Goal: Task Accomplishment & Management: Manage account settings

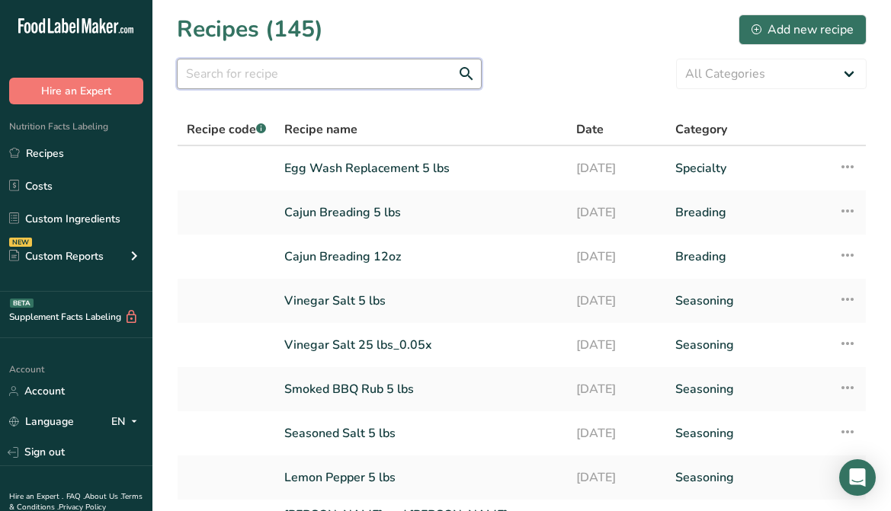
click at [271, 77] on input "text" at bounding box center [329, 74] width 305 height 30
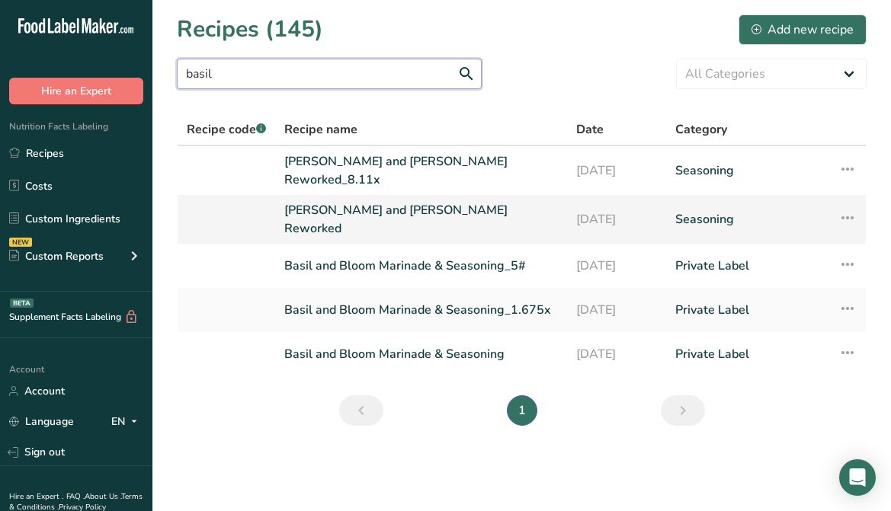
type input "basil"
click at [387, 215] on link "[PERSON_NAME] and [PERSON_NAME] Reworked" at bounding box center [420, 219] width 273 height 37
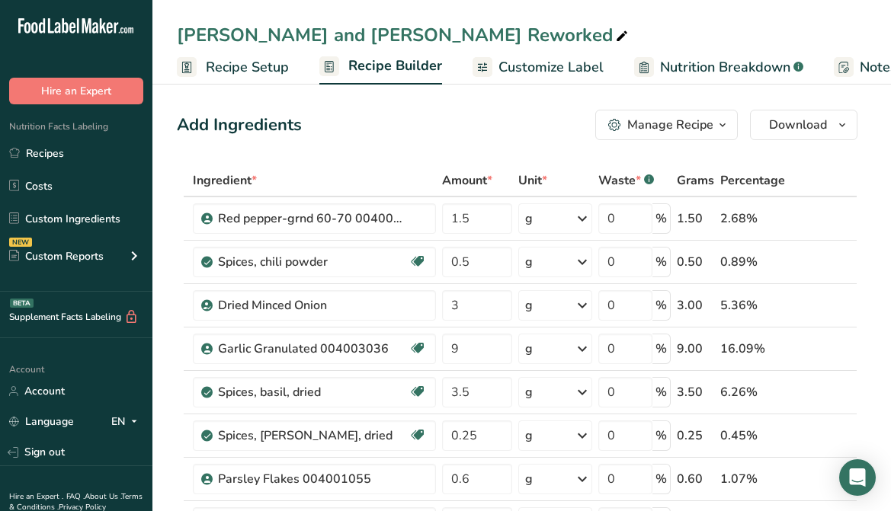
click at [53, 155] on link "Recipes" at bounding box center [76, 153] width 152 height 29
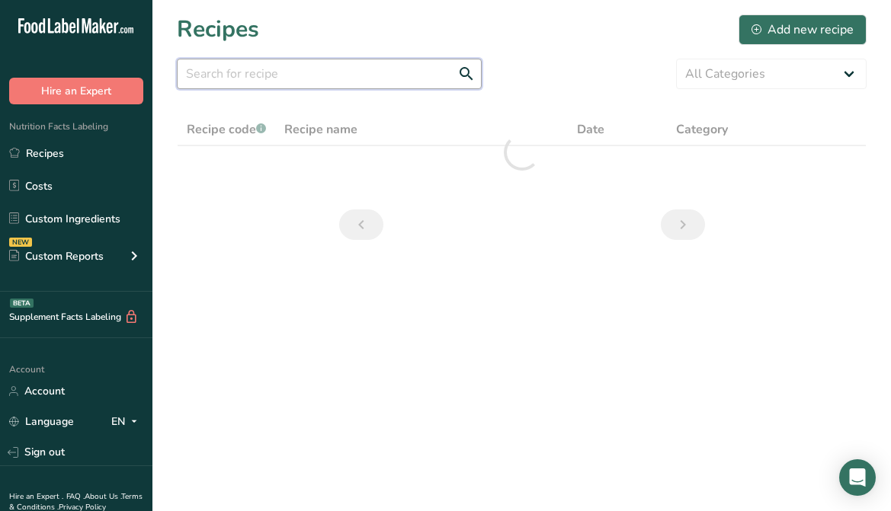
click at [298, 72] on input "text" at bounding box center [329, 74] width 305 height 30
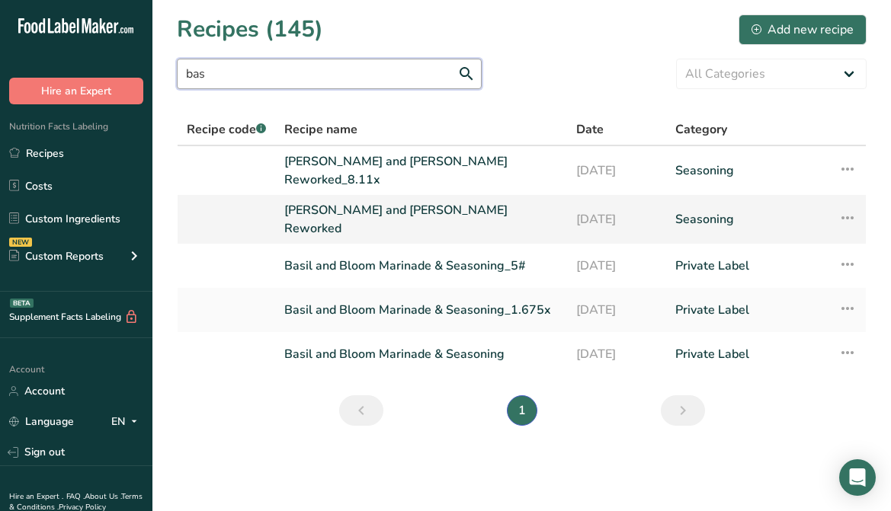
type input "bas"
click at [354, 218] on link "[PERSON_NAME] and [PERSON_NAME] Reworked" at bounding box center [420, 219] width 273 height 37
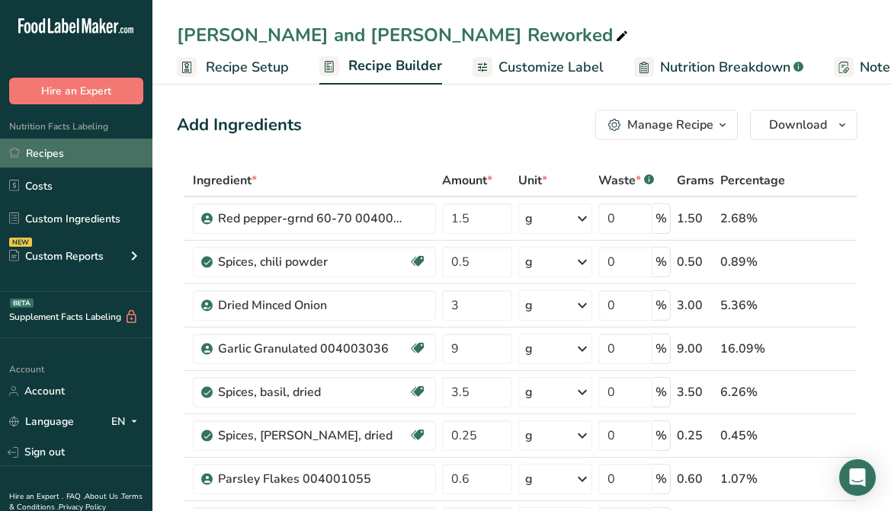
click at [40, 151] on link "Recipes" at bounding box center [76, 153] width 152 height 29
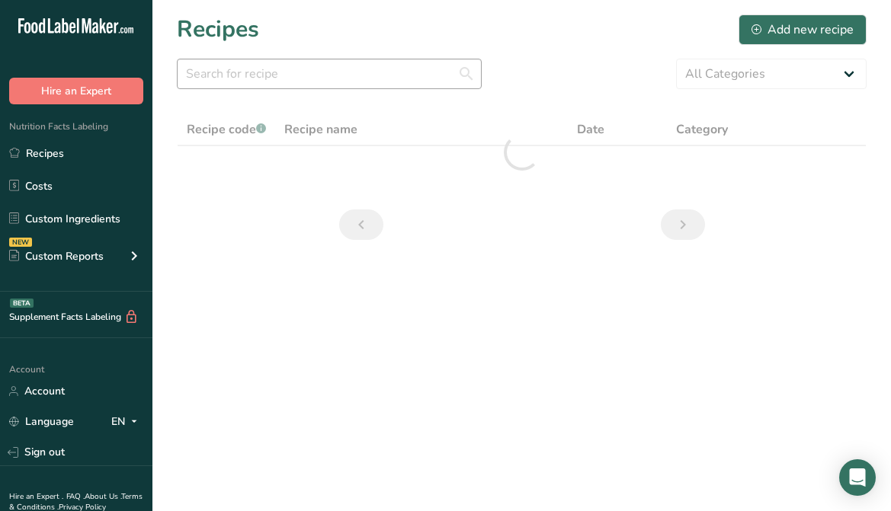
click at [299, 91] on section "Recipes Add new recipe All Categories Baked Goods Batter [GEOGRAPHIC_DATA] Brea…" at bounding box center [521, 132] width 738 height 264
click at [293, 77] on input "text" at bounding box center [329, 74] width 305 height 30
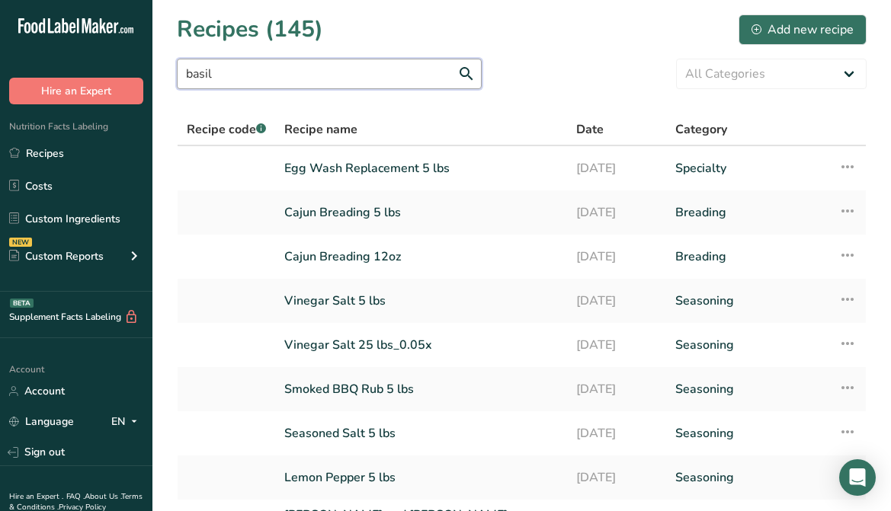
type input "basil"
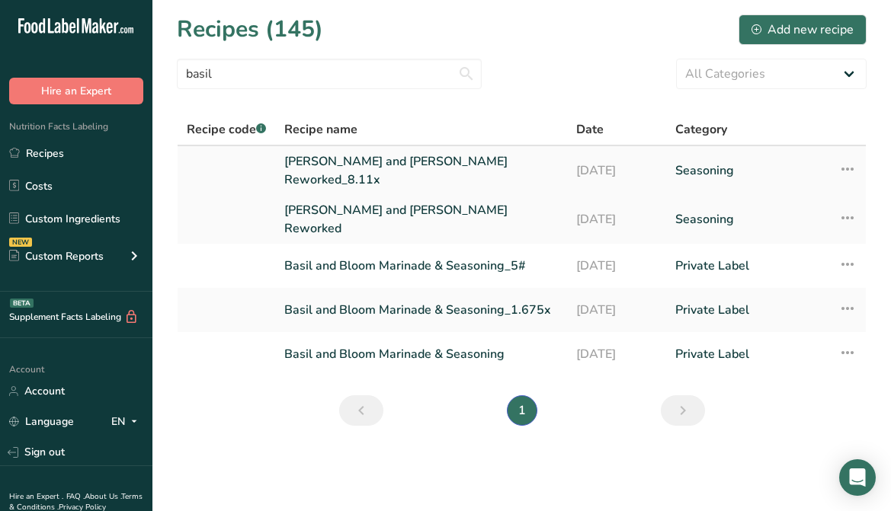
click at [421, 163] on link "[PERSON_NAME] and [PERSON_NAME] Reworked_8.11x" at bounding box center [420, 170] width 273 height 37
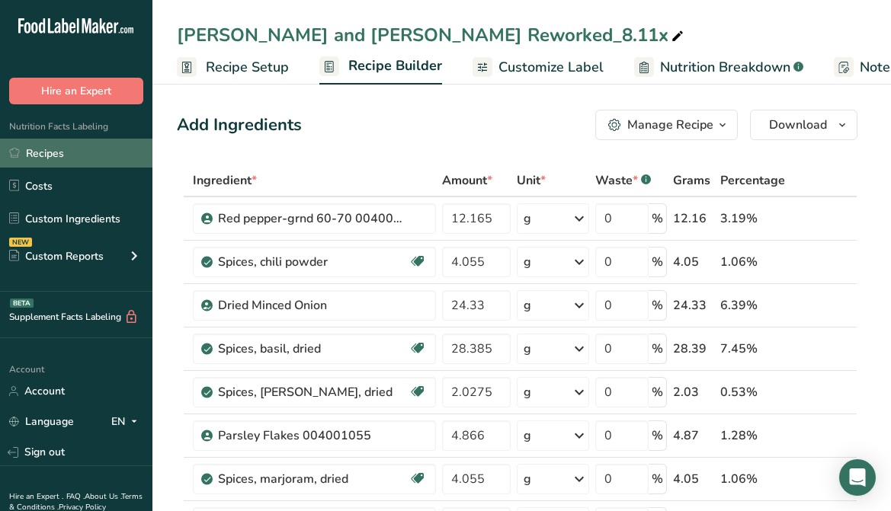
click at [65, 154] on link "Recipes" at bounding box center [76, 153] width 152 height 29
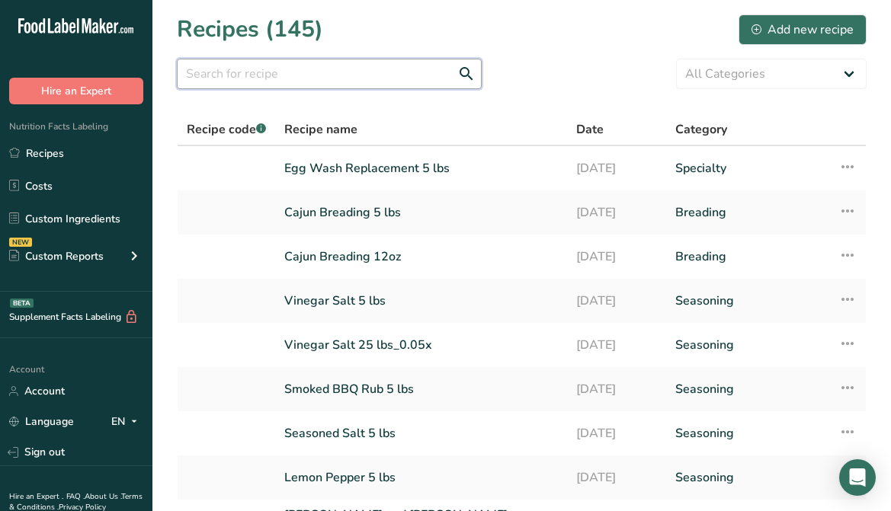
click at [347, 80] on input "text" at bounding box center [329, 74] width 305 height 30
type input "basil"
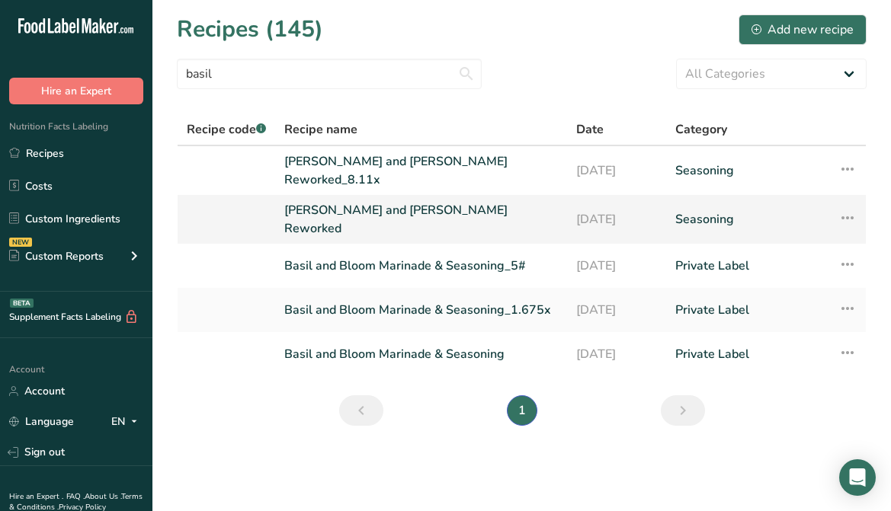
click at [331, 207] on link "[PERSON_NAME] and [PERSON_NAME] Reworked" at bounding box center [420, 219] width 273 height 37
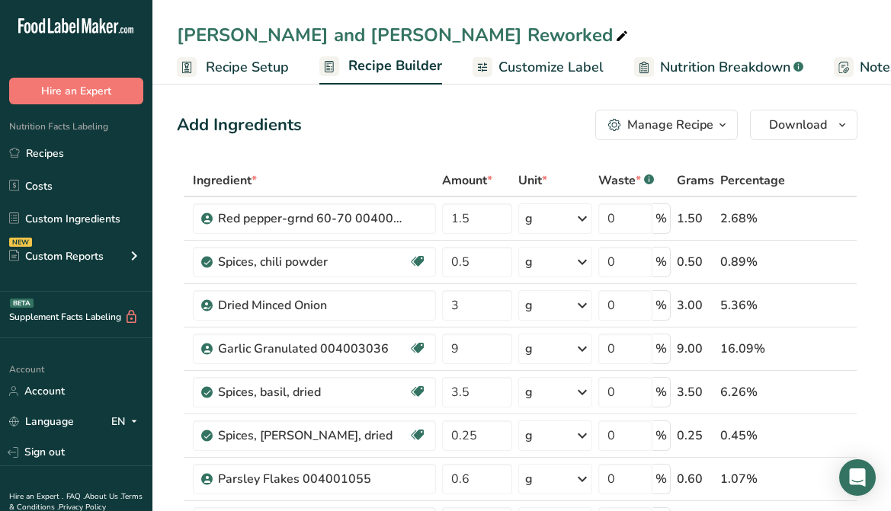
click at [724, 129] on icon "button" at bounding box center [722, 125] width 12 height 19
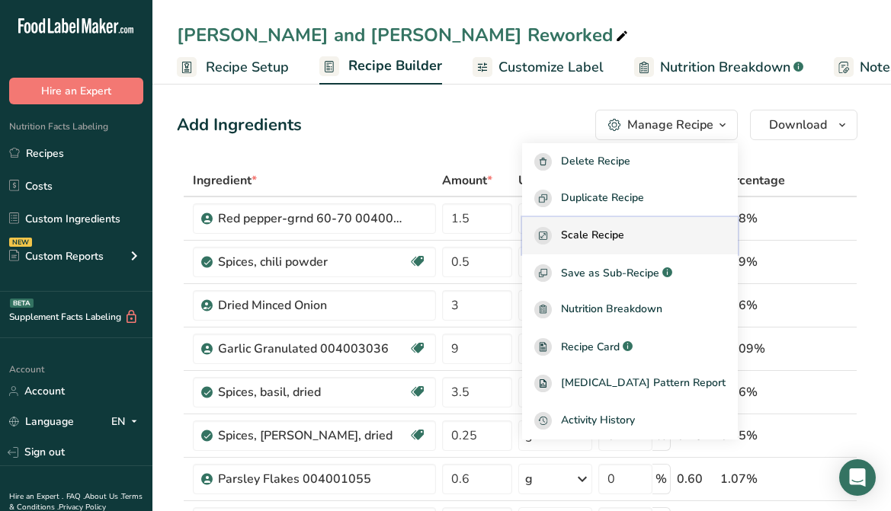
click at [624, 234] on span "Scale Recipe" at bounding box center [592, 236] width 63 height 18
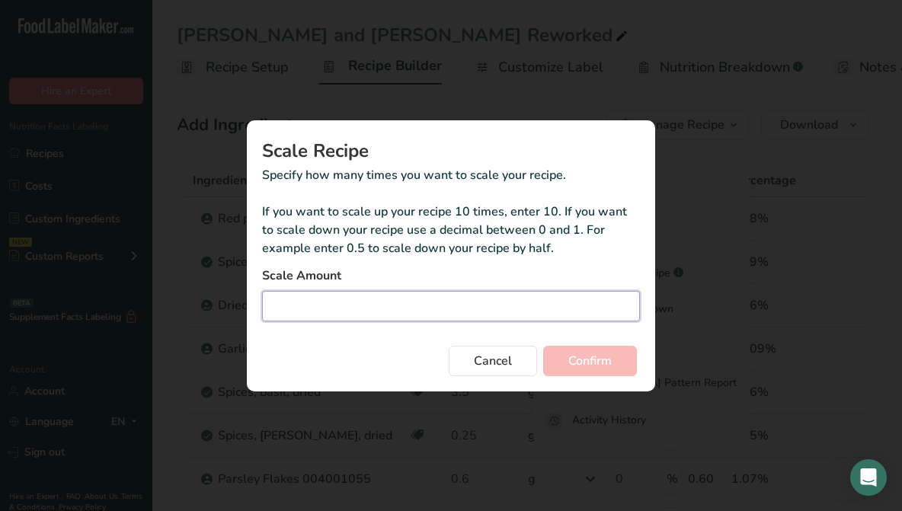
click at [471, 298] on input "Duplicate recipe modal" at bounding box center [451, 306] width 378 height 30
type input "8.11"
click at [543, 346] on button "Confirm" at bounding box center [590, 361] width 94 height 30
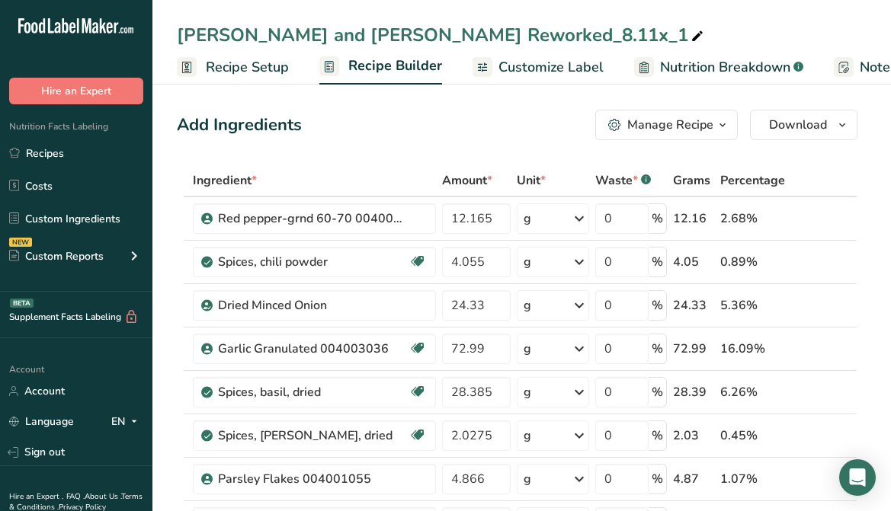
click at [688, 39] on span at bounding box center [697, 36] width 18 height 18
drag, startPoint x: 484, startPoint y: 37, endPoint x: 407, endPoint y: 60, distance: 80.3
click at [408, 61] on div "[PERSON_NAME] and [PERSON_NAME] Reworked_8.11x_1 Recipe Setup Recipe Builder Cu…" at bounding box center [521, 42] width 738 height 85
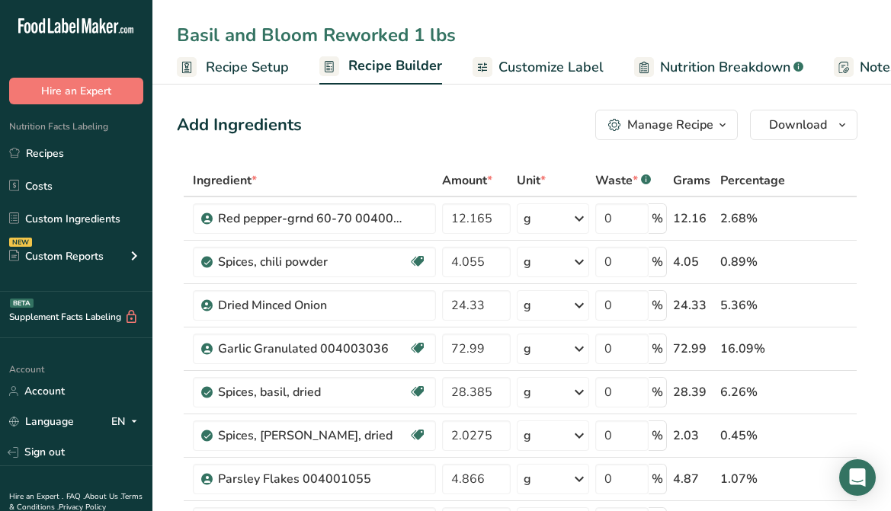
type input "Basil and Bloom Reworked 1 lbs"
click at [722, 128] on icon "button" at bounding box center [722, 125] width 12 height 19
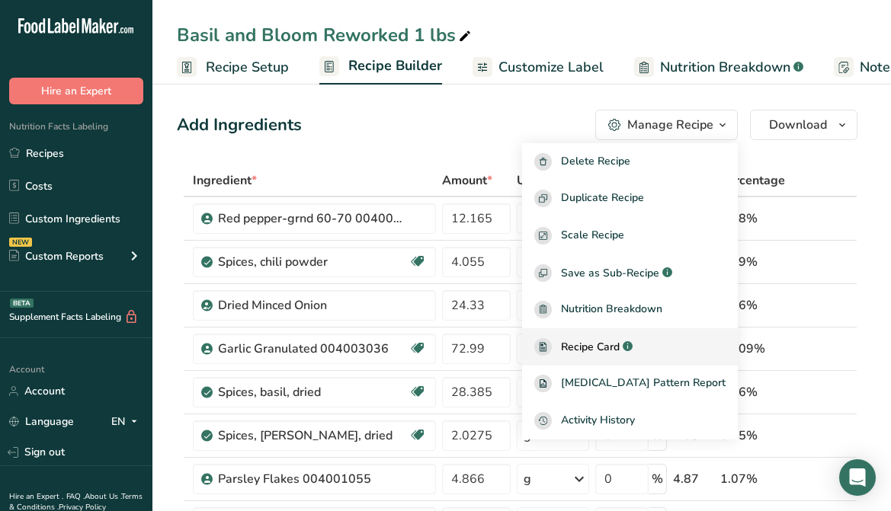
click at [673, 340] on div "Recipe Card .a-a{fill:#347362;}.b-a{fill:#fff;}" at bounding box center [629, 347] width 191 height 18
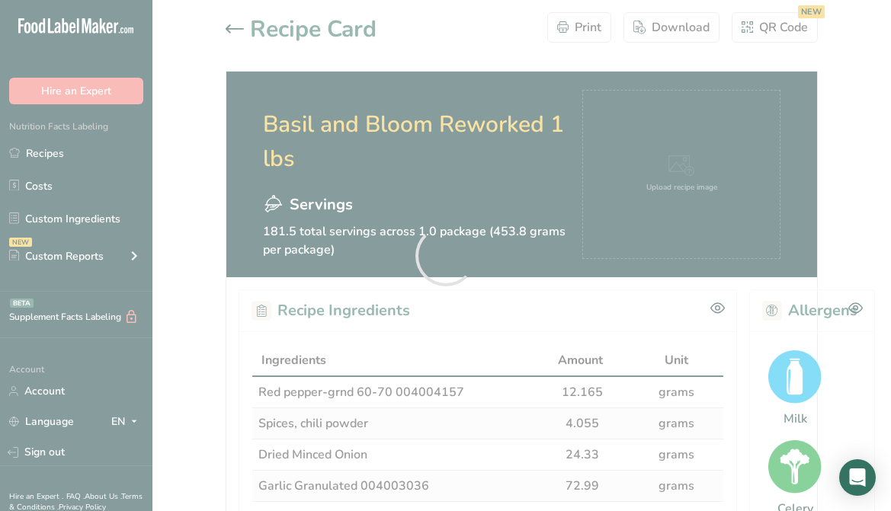
click at [165, 235] on div at bounding box center [445, 255] width 891 height 511
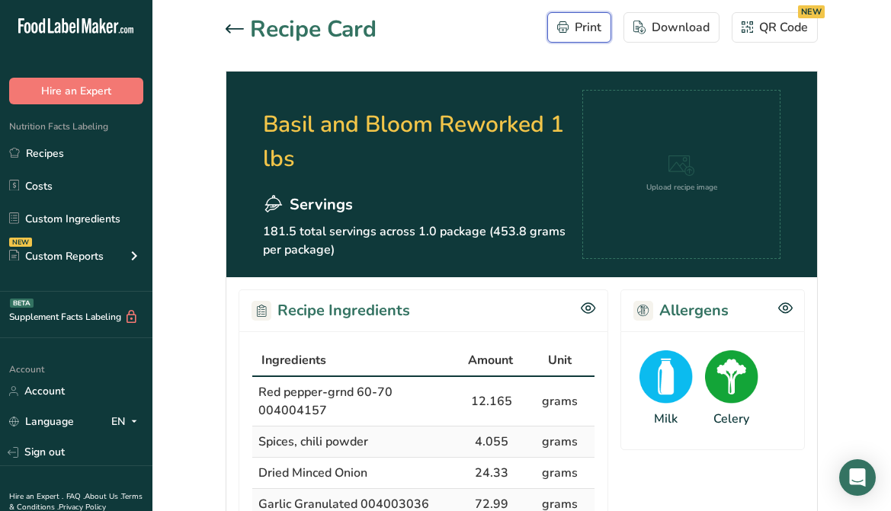
click at [593, 30] on div "Print" at bounding box center [579, 27] width 44 height 18
click at [232, 27] on icon at bounding box center [234, 28] width 18 height 9
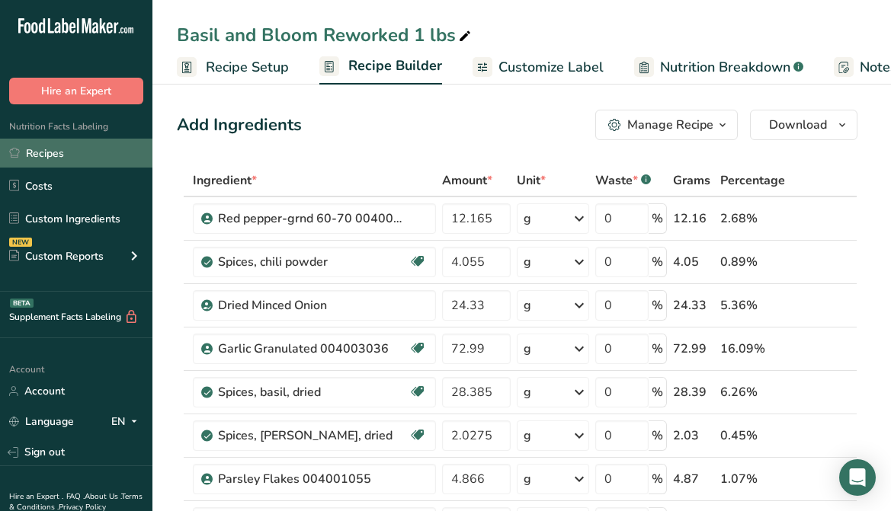
click at [56, 152] on link "Recipes" at bounding box center [76, 153] width 152 height 29
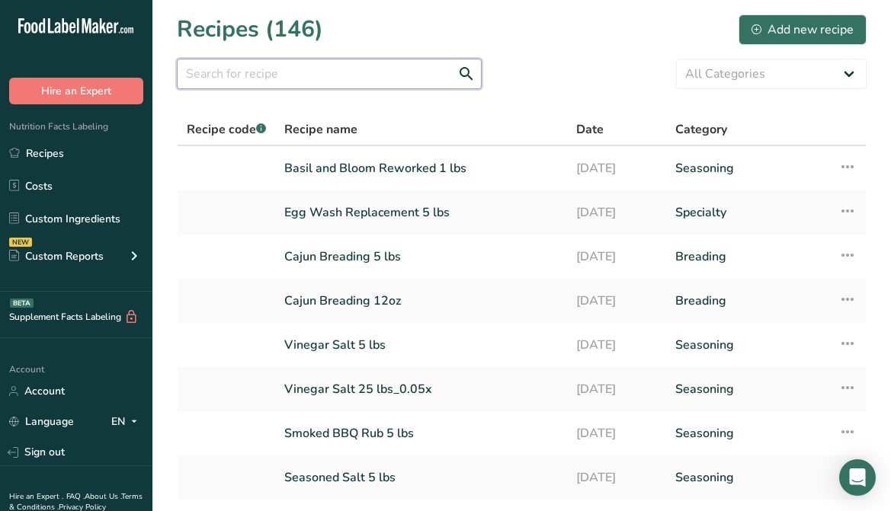
click at [294, 62] on input "text" at bounding box center [329, 74] width 305 height 30
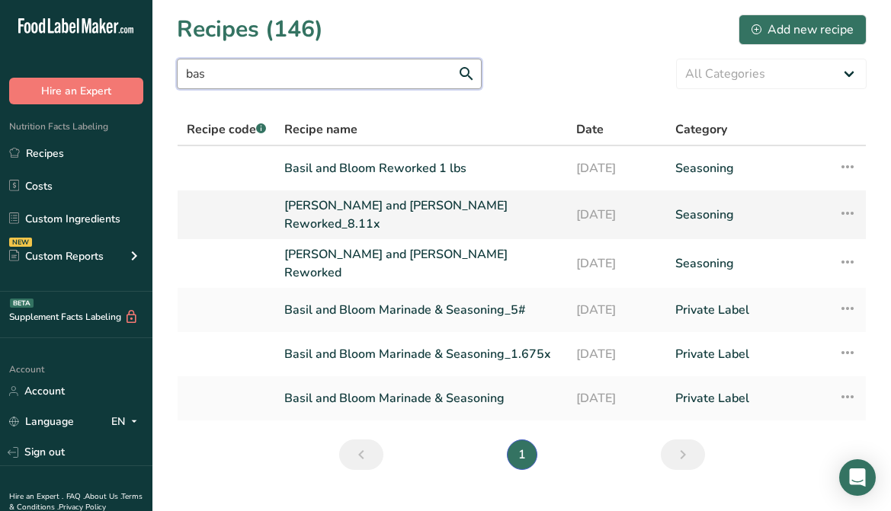
type input "bas"
click at [379, 218] on link "[PERSON_NAME] and [PERSON_NAME] Reworked_8.11x" at bounding box center [420, 215] width 273 height 37
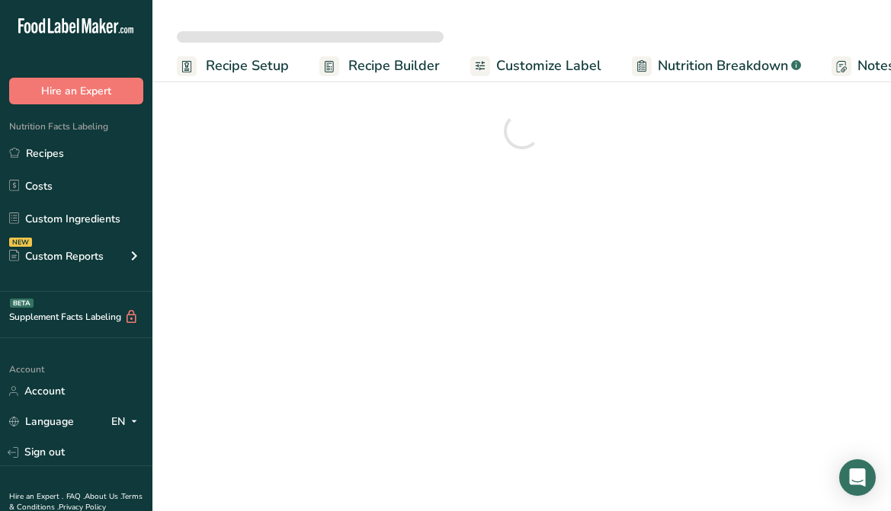
click at [53, 149] on link "Recipes" at bounding box center [76, 153] width 152 height 29
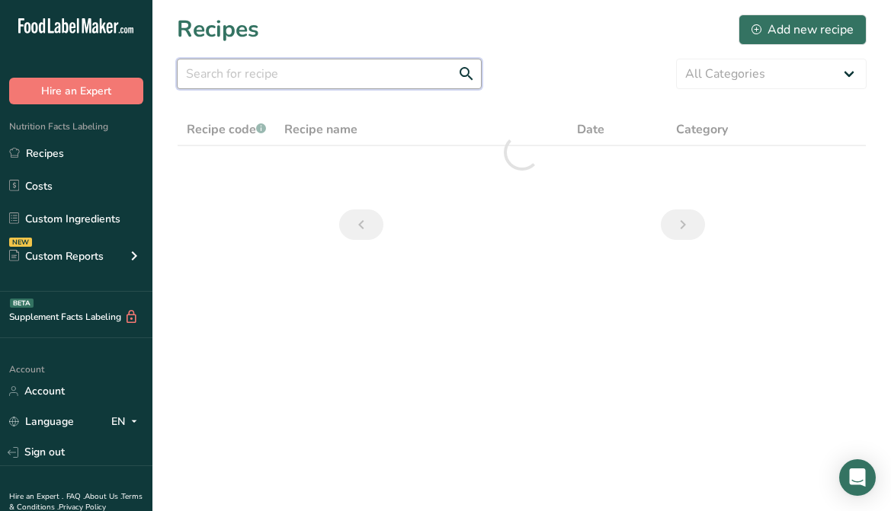
click at [320, 85] on input "text" at bounding box center [329, 74] width 305 height 30
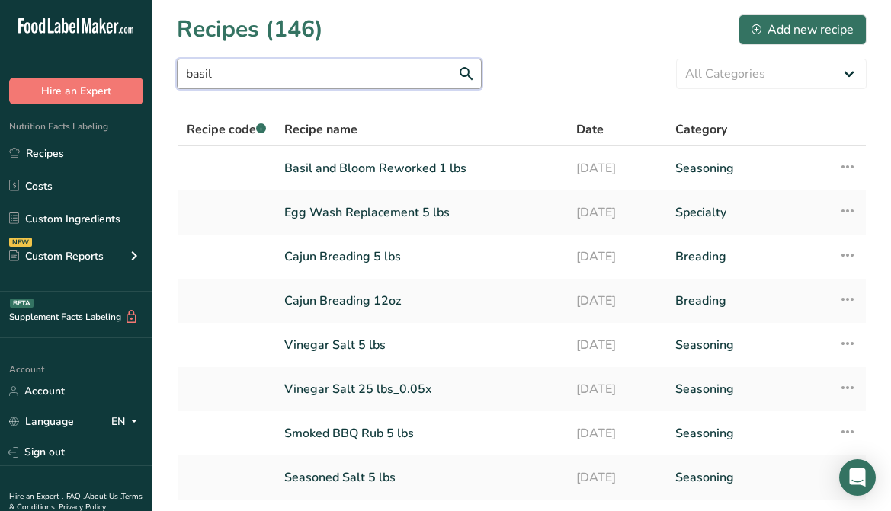
type input "basil"
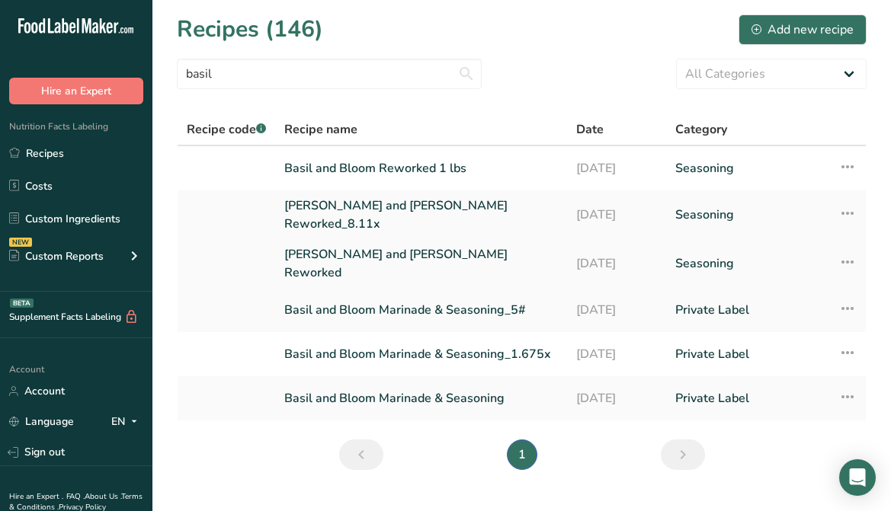
click at [376, 250] on link "[PERSON_NAME] and [PERSON_NAME] Reworked" at bounding box center [420, 263] width 273 height 37
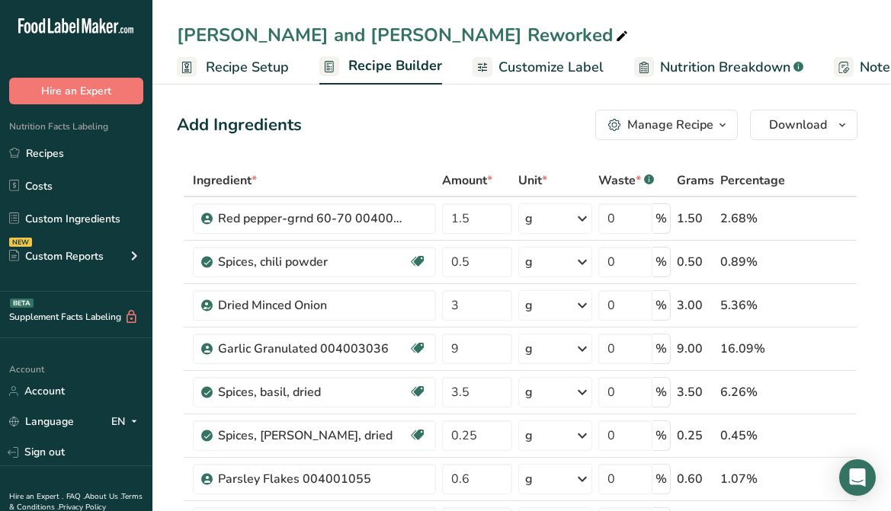
click at [724, 122] on icon "button" at bounding box center [722, 125] width 12 height 19
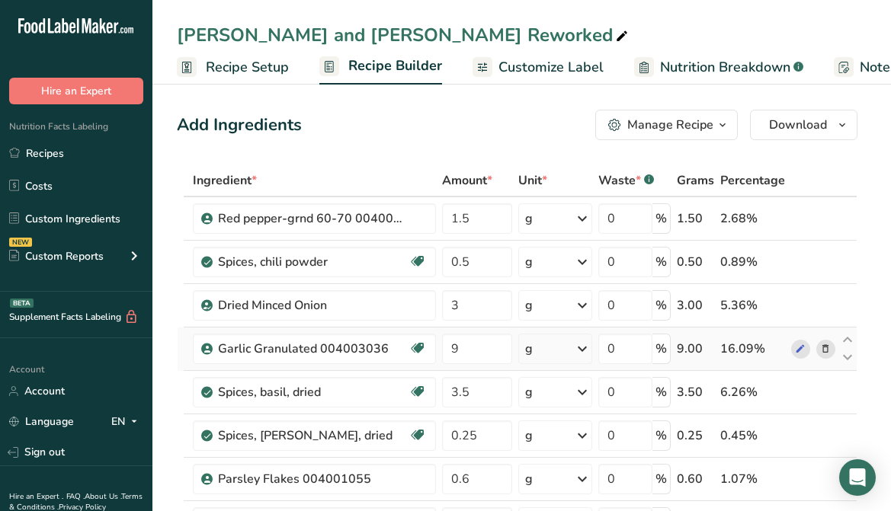
click at [826, 346] on icon at bounding box center [825, 349] width 11 height 16
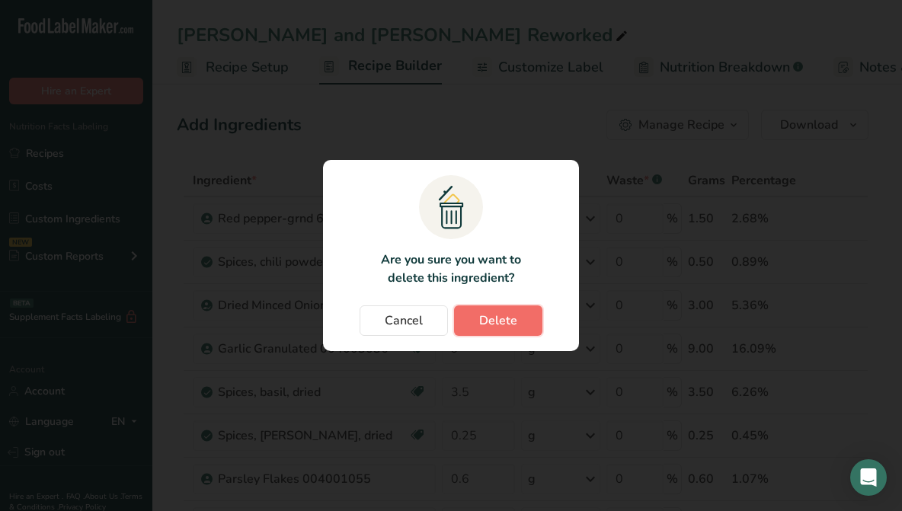
click at [500, 309] on button "Delete" at bounding box center [498, 320] width 88 height 30
type input "3.5"
type input "0.25"
type input "0.6"
type input "0.5"
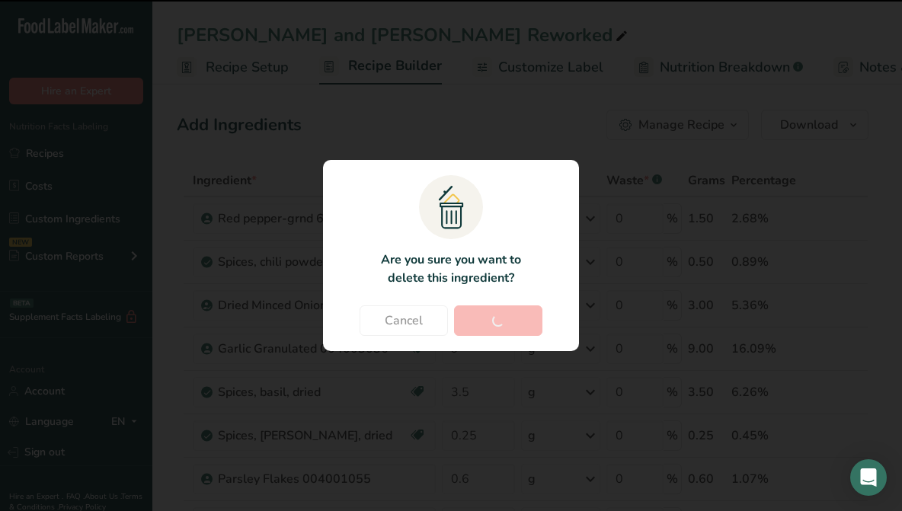
type input "1.1"
type input "12"
type input "7"
type input "1.5"
type input "2"
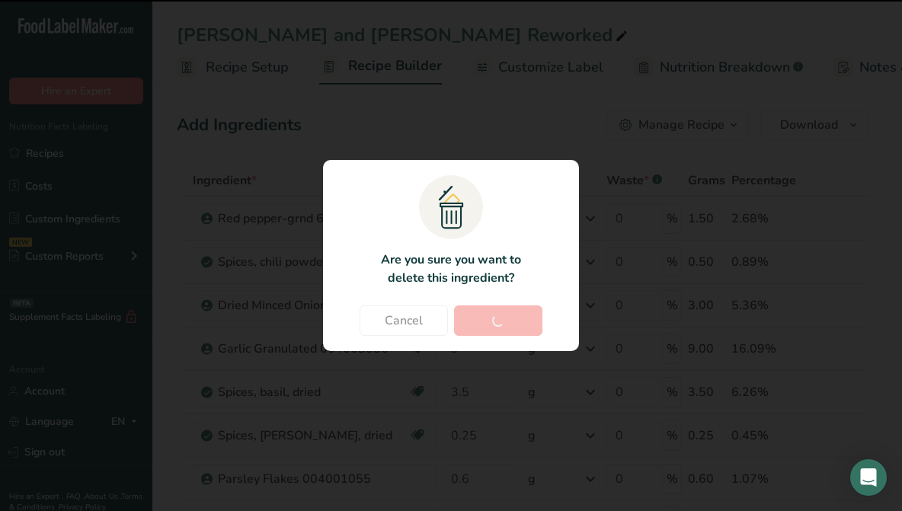
type input "3"
type input "0.5"
type input "10"
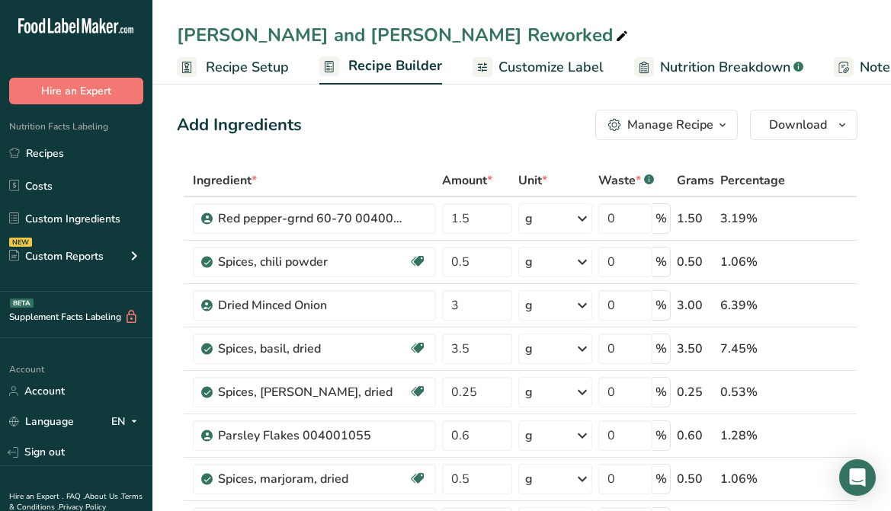
click at [730, 130] on span "button" at bounding box center [722, 125] width 18 height 18
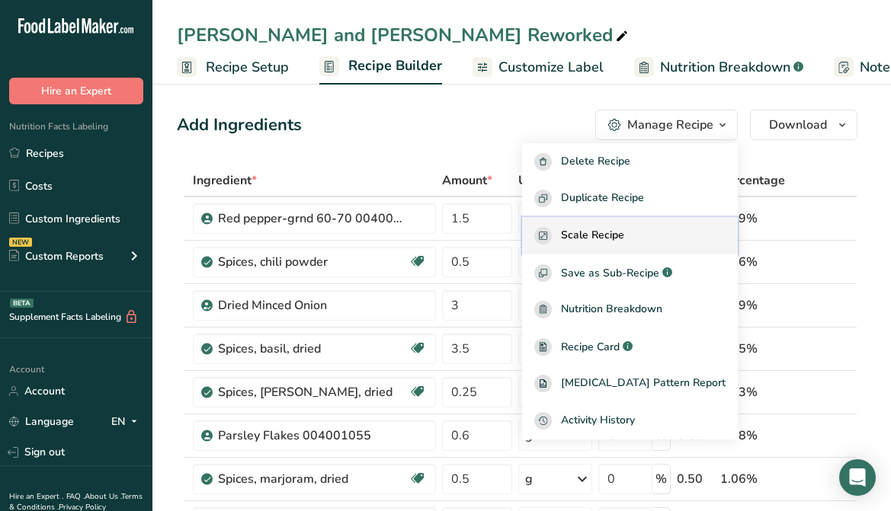
click at [654, 240] on div "Scale Recipe" at bounding box center [629, 236] width 191 height 18
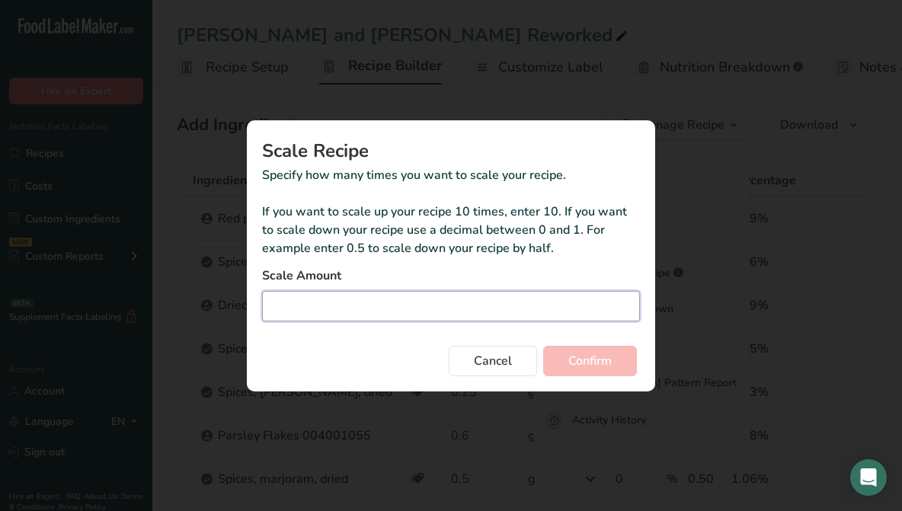
click at [415, 312] on input "Duplicate recipe modal" at bounding box center [451, 306] width 378 height 30
type input "9.67"
click at [543, 346] on button "Confirm" at bounding box center [590, 361] width 94 height 30
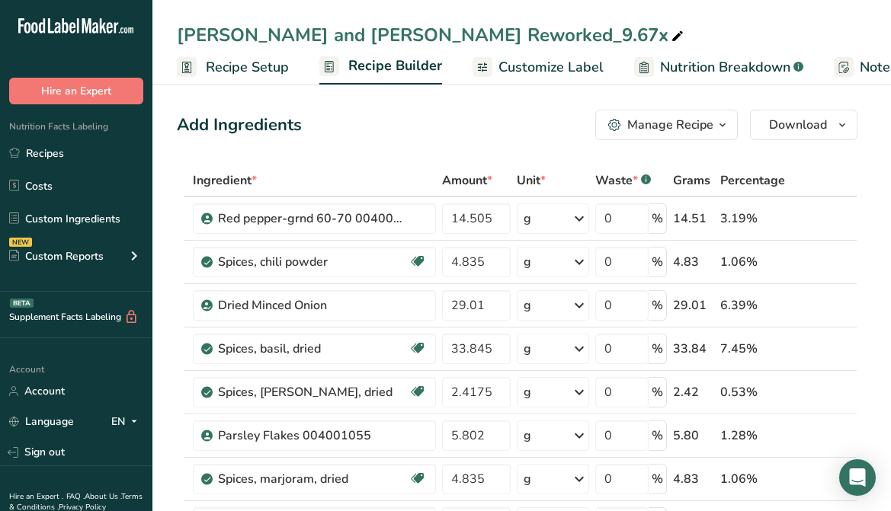
click at [728, 126] on icon "button" at bounding box center [722, 125] width 12 height 19
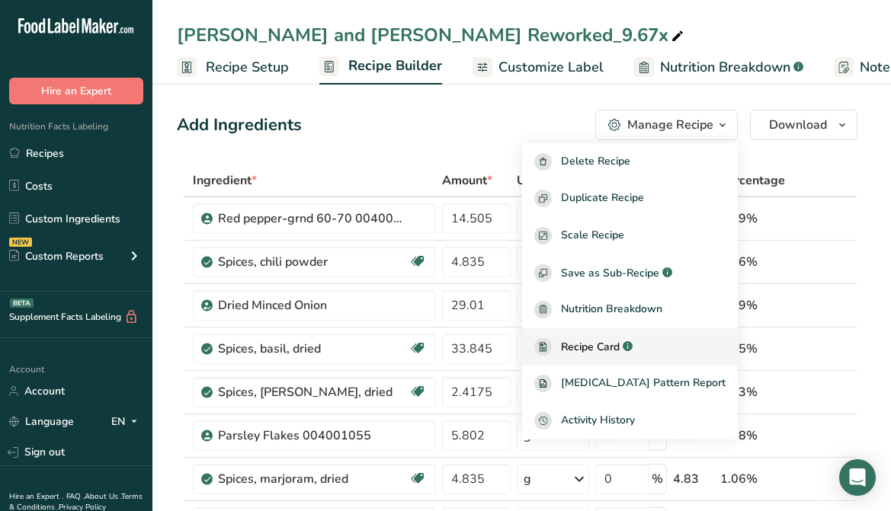
click at [619, 353] on span "Recipe Card" at bounding box center [590, 347] width 59 height 16
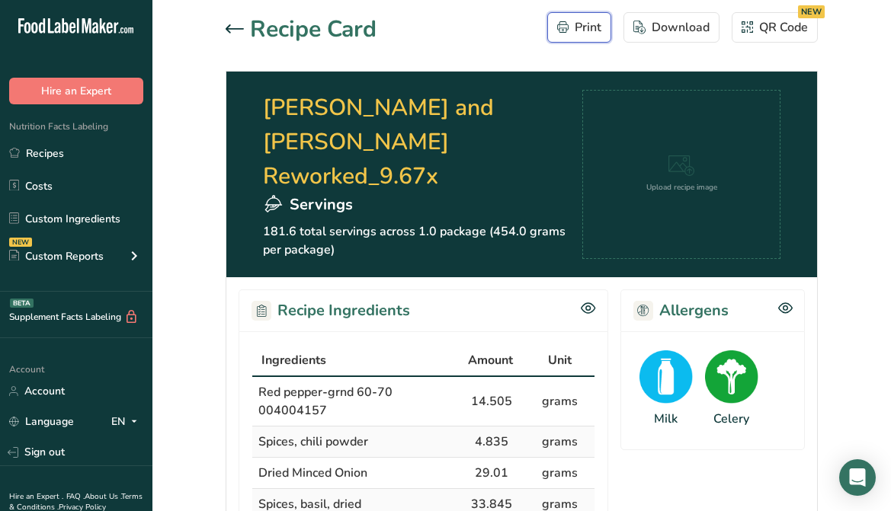
click at [584, 28] on div "Print" at bounding box center [579, 27] width 44 height 18
click at [232, 33] on icon at bounding box center [234, 28] width 18 height 9
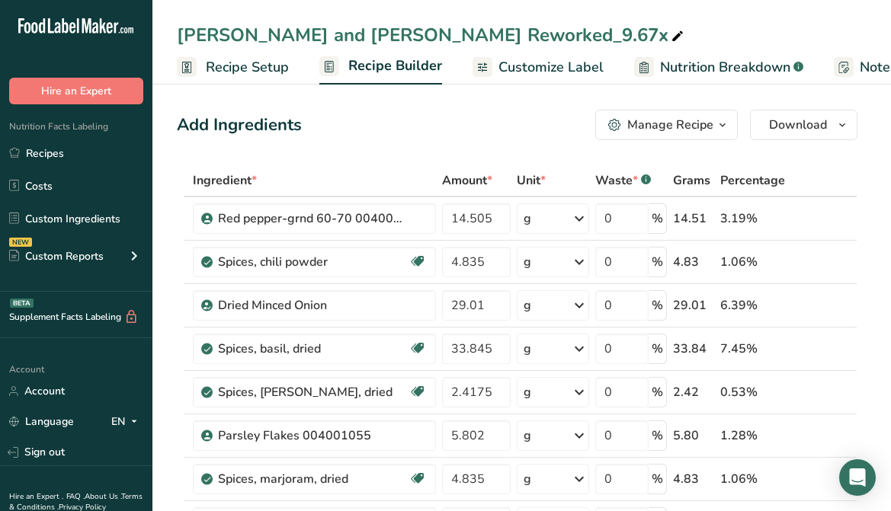
click at [668, 34] on span at bounding box center [677, 36] width 18 height 18
drag, startPoint x: 473, startPoint y: 34, endPoint x: 410, endPoint y: 40, distance: 63.5
click at [410, 40] on input "[PERSON_NAME] and [PERSON_NAME] Reworked_9.67x" at bounding box center [521, 34] width 689 height 27
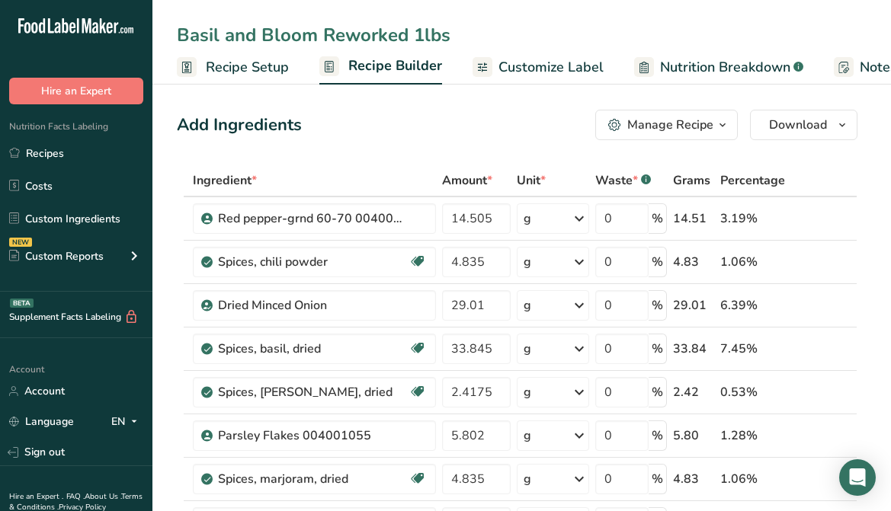
type input "Basil and Bloom Reworked 1lbs"
click at [526, 115] on div "Add Ingredients Manage Recipe Delete Recipe Duplicate Recipe Scale Recipe Save …" at bounding box center [517, 125] width 680 height 30
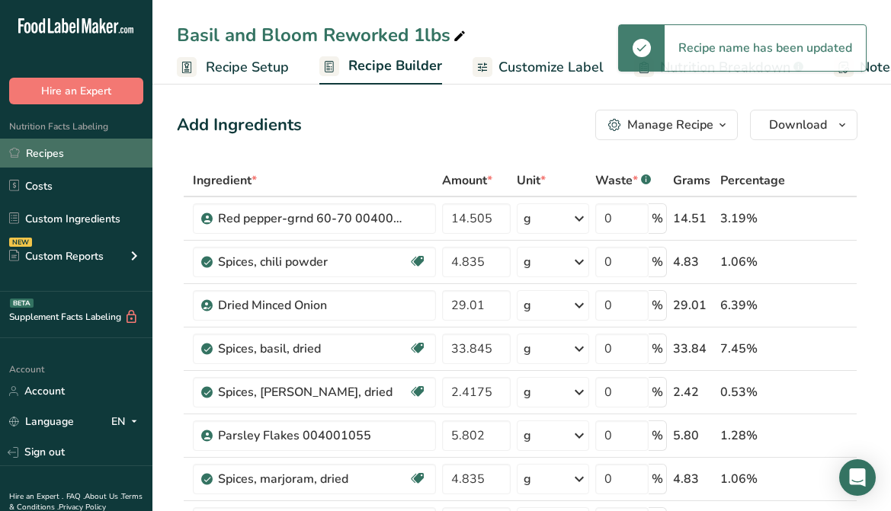
click at [43, 156] on link "Recipes" at bounding box center [76, 153] width 152 height 29
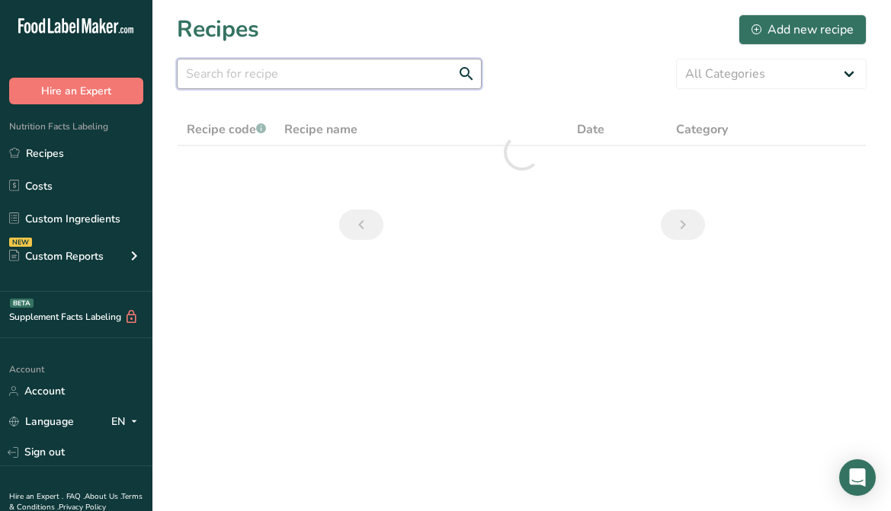
click at [305, 72] on input "text" at bounding box center [329, 74] width 305 height 30
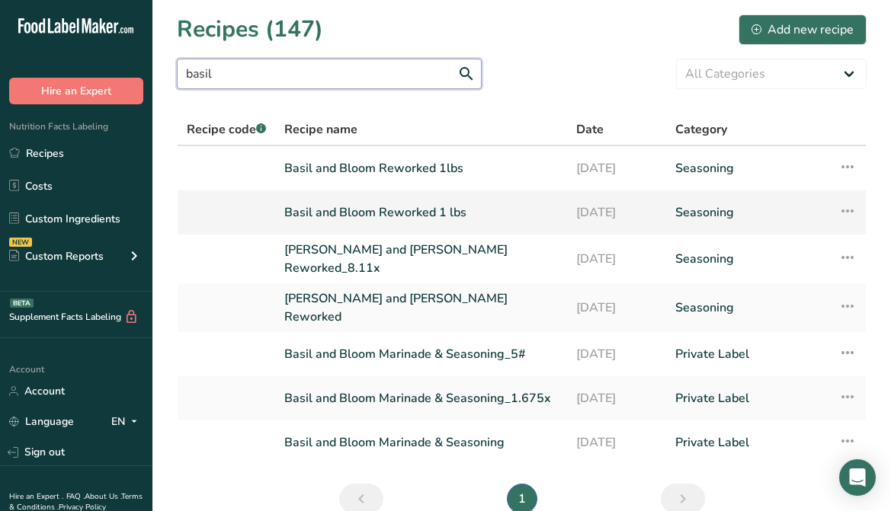
type input "basil"
click at [840, 210] on icon at bounding box center [847, 210] width 18 height 27
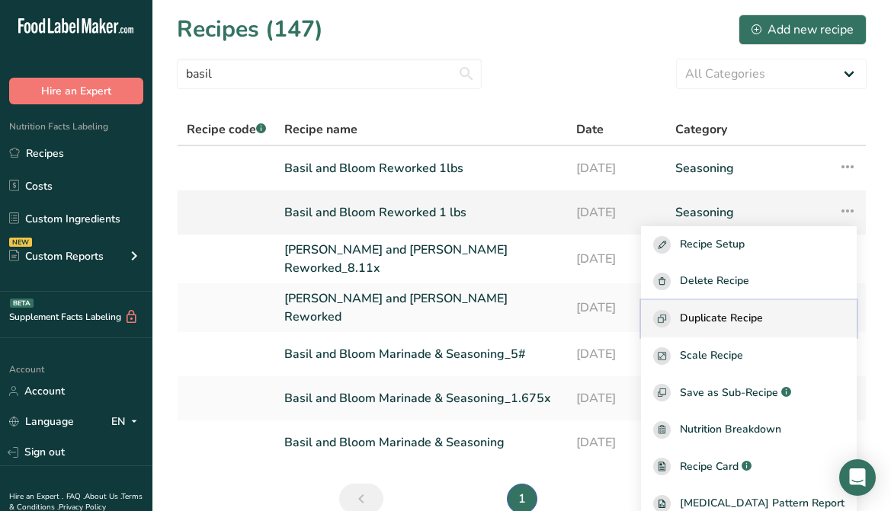
click at [763, 318] on span "Duplicate Recipe" at bounding box center [721, 319] width 83 height 18
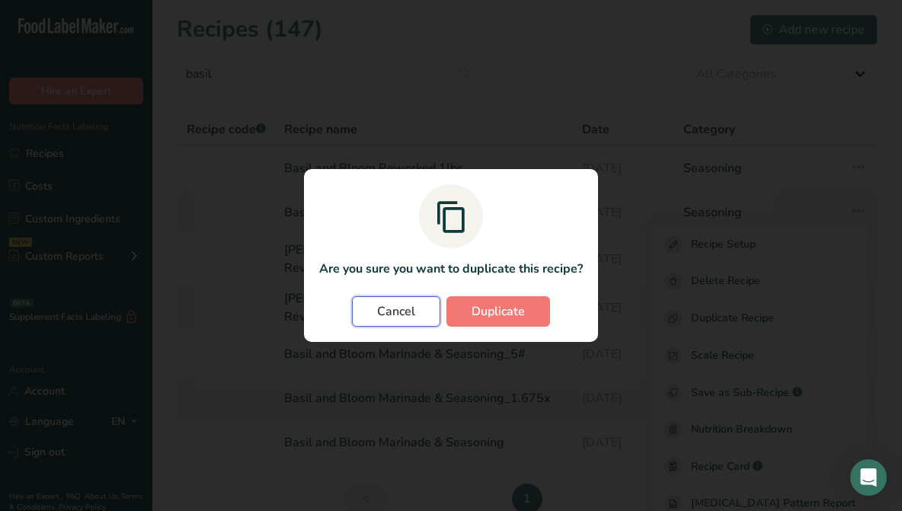
drag, startPoint x: 379, startPoint y: 315, endPoint x: 397, endPoint y: 312, distance: 18.5
click at [382, 315] on span "Cancel" at bounding box center [396, 311] width 38 height 18
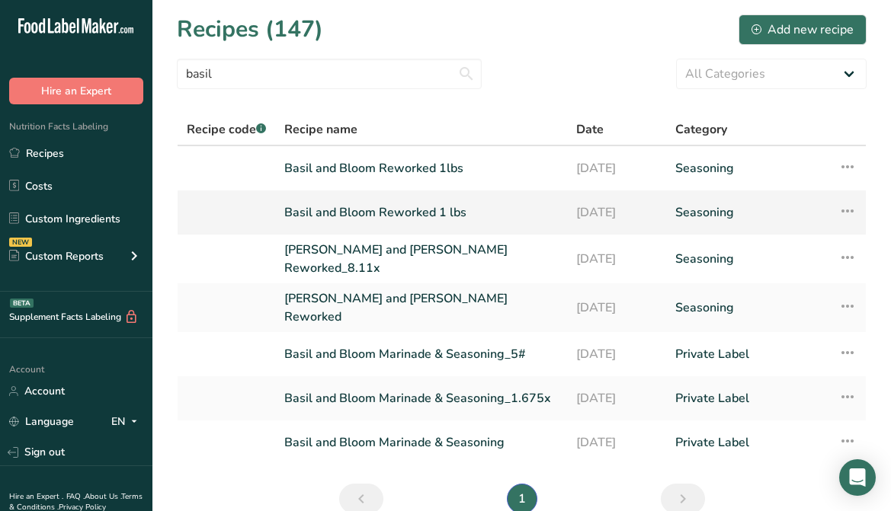
click at [850, 216] on icon at bounding box center [847, 210] width 18 height 27
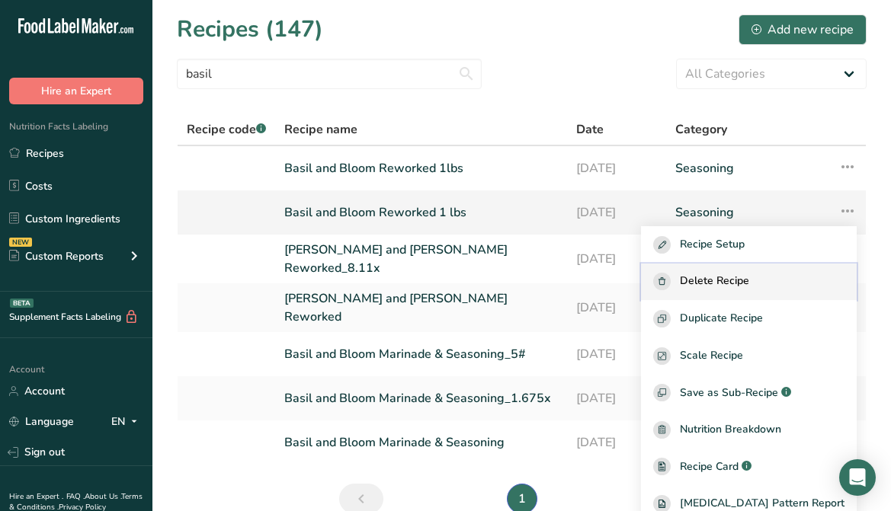
click at [790, 280] on div "Delete Recipe" at bounding box center [748, 282] width 191 height 18
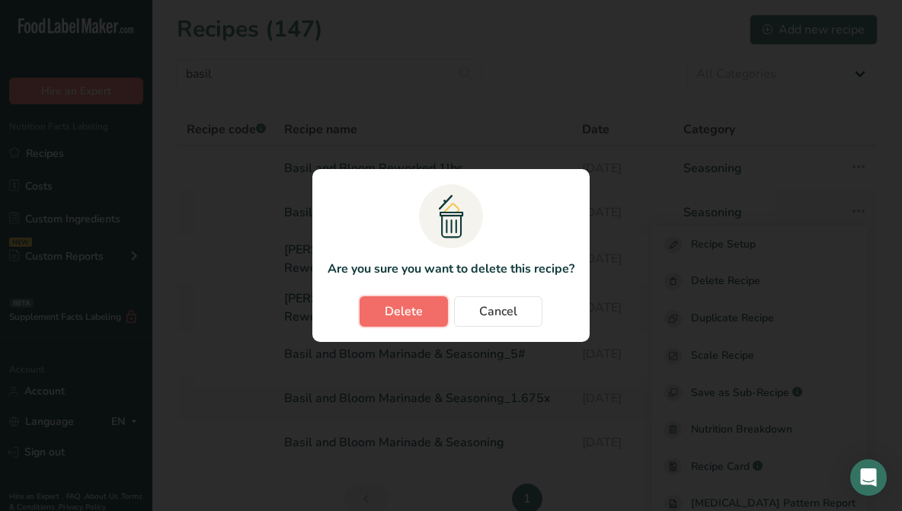
click at [433, 303] on button "Delete" at bounding box center [404, 311] width 88 height 30
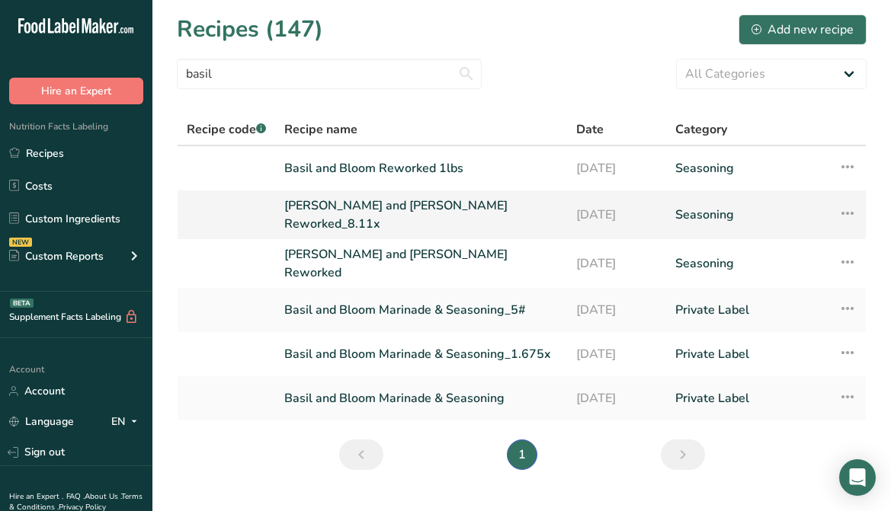
click at [844, 212] on icon at bounding box center [847, 213] width 18 height 27
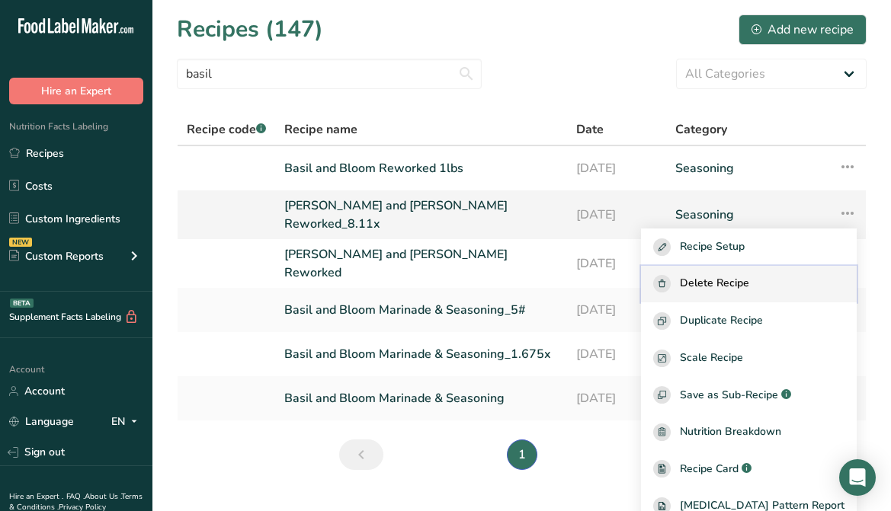
click at [712, 280] on span "Delete Recipe" at bounding box center [714, 284] width 69 height 18
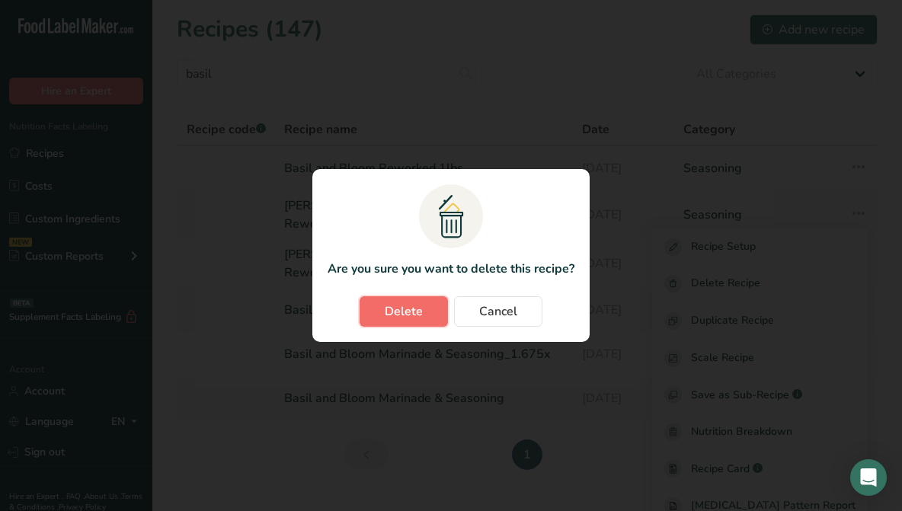
click at [414, 313] on span "Delete" at bounding box center [404, 311] width 38 height 18
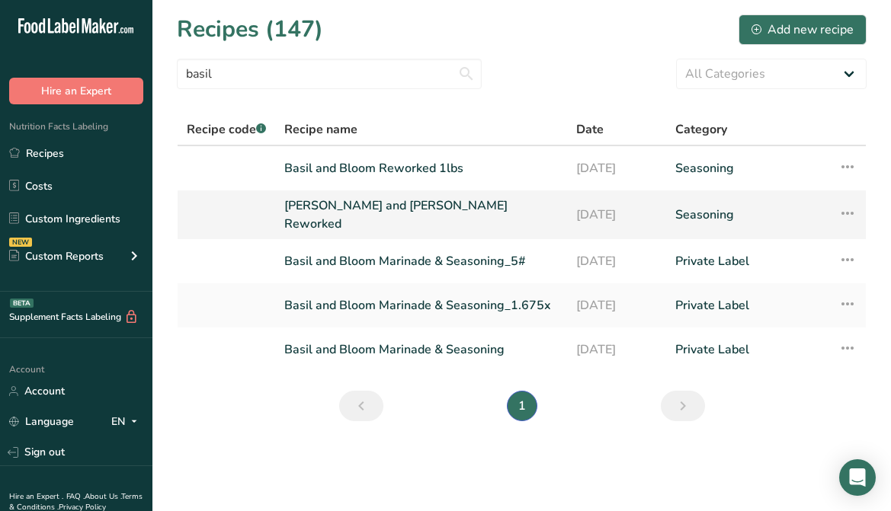
click at [428, 213] on link "[PERSON_NAME] and [PERSON_NAME] Reworked" at bounding box center [420, 215] width 273 height 37
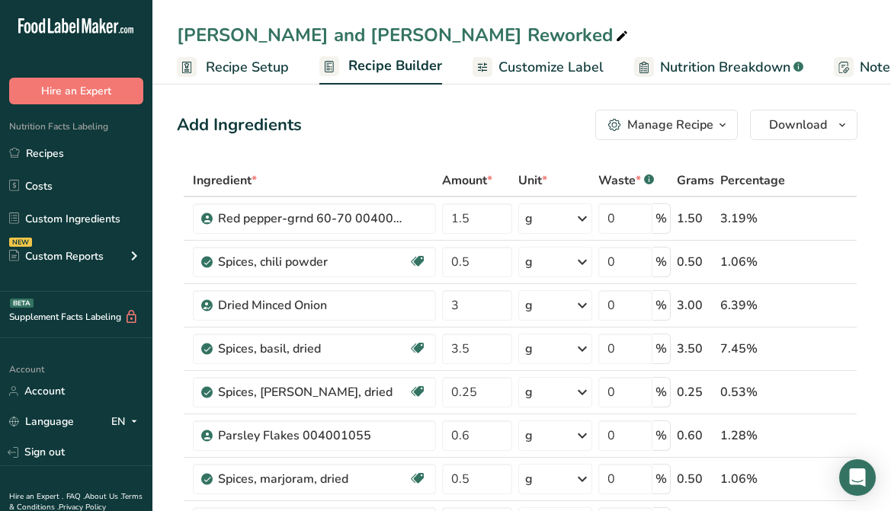
drag, startPoint x: 872, startPoint y: 103, endPoint x: 881, endPoint y: 99, distance: 9.9
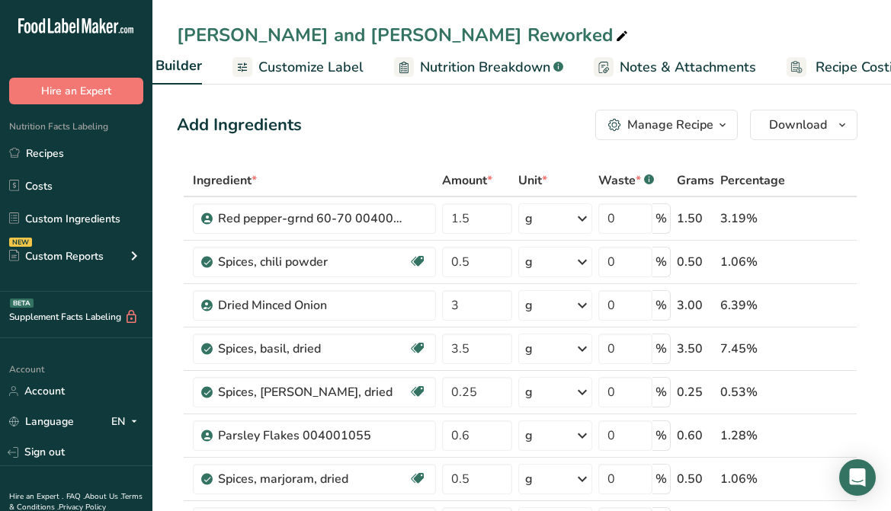
scroll to position [0, 281]
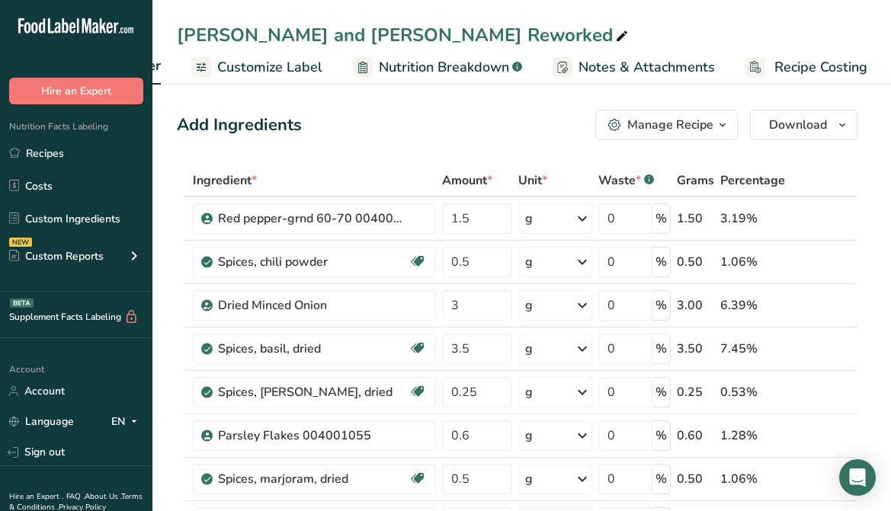
click at [782, 62] on span "Recipe Costing" at bounding box center [820, 67] width 93 height 21
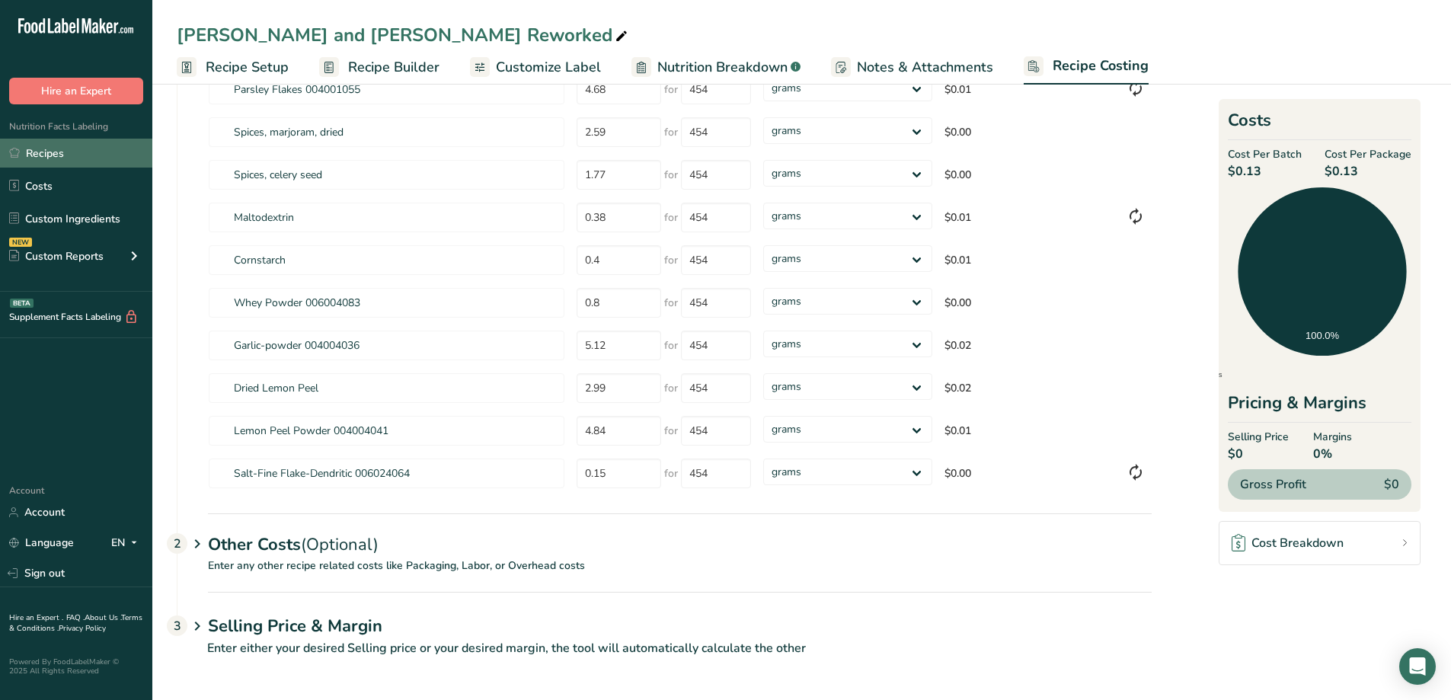
click at [46, 149] on link "Recipes" at bounding box center [76, 153] width 152 height 29
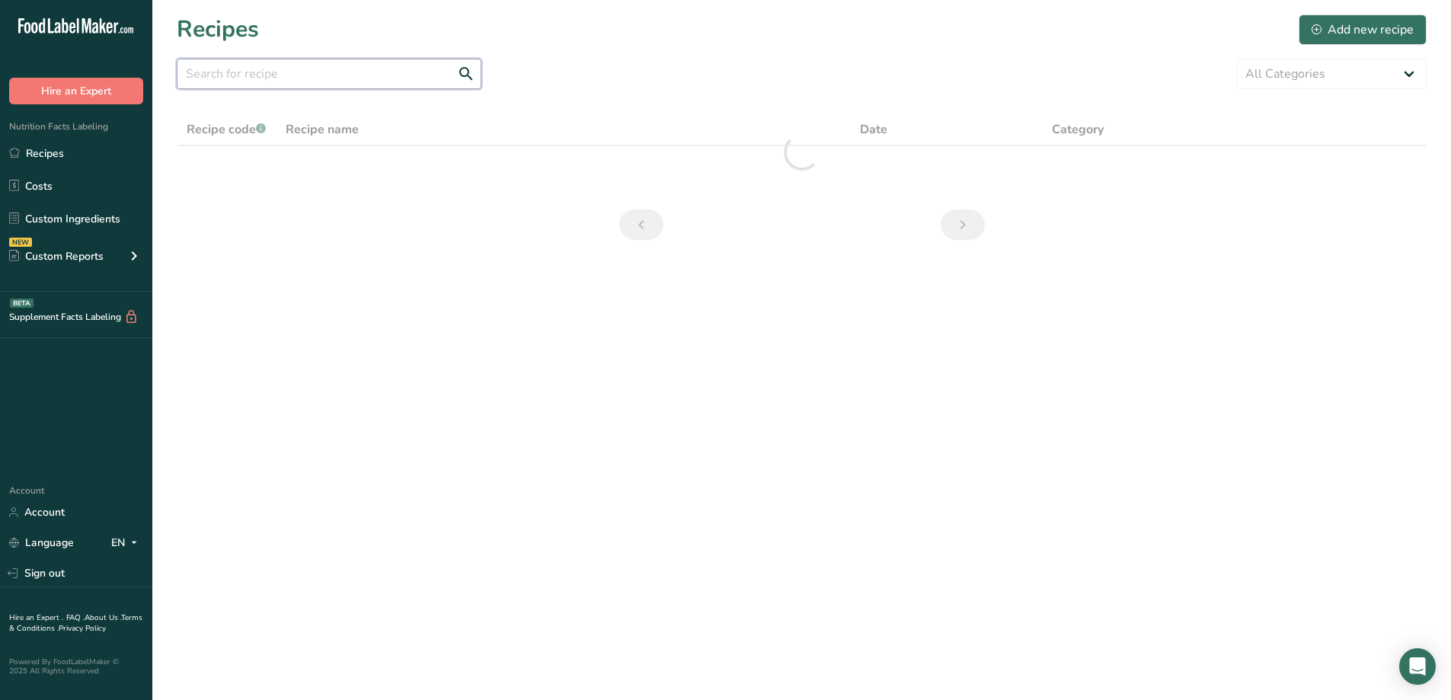
click at [376, 78] on input "text" at bounding box center [329, 74] width 305 height 30
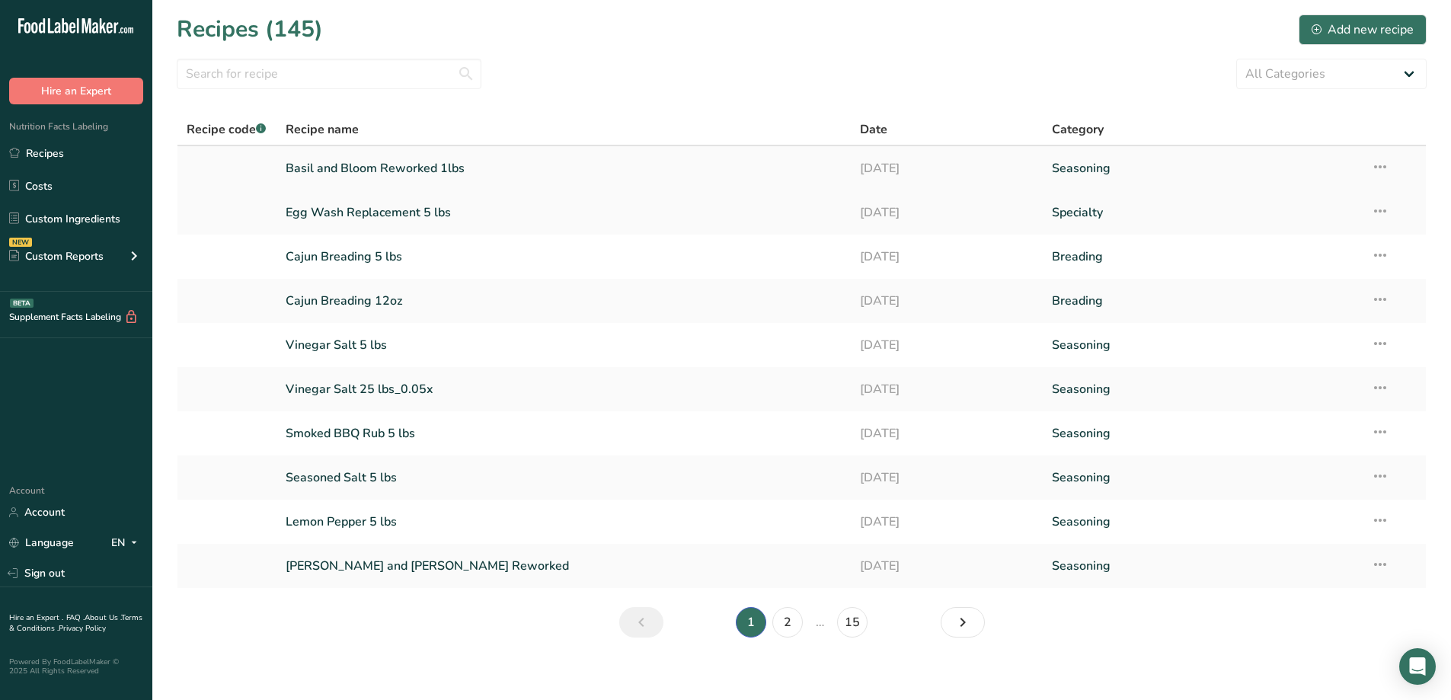
click at [432, 167] on link "Basil and Bloom Reworked 1lbs" at bounding box center [564, 168] width 557 height 32
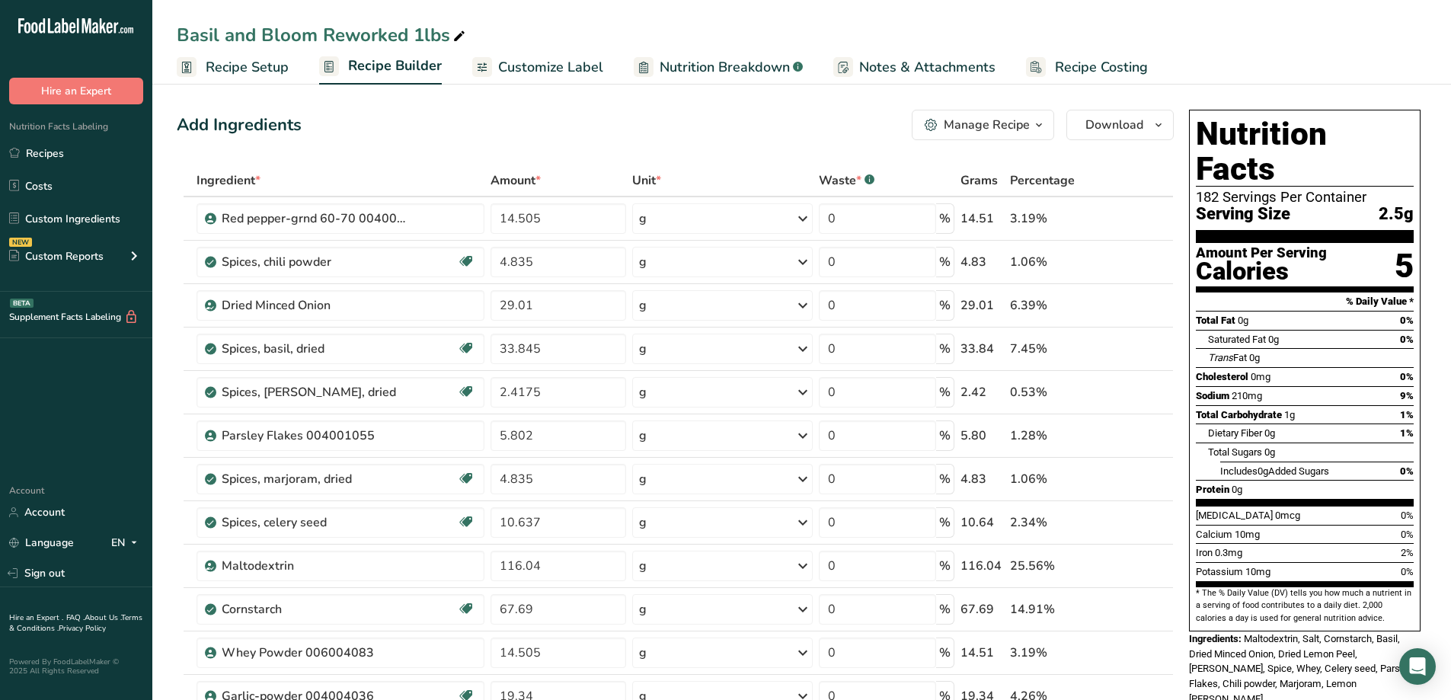
click at [890, 75] on span "Recipe Costing" at bounding box center [1101, 67] width 93 height 21
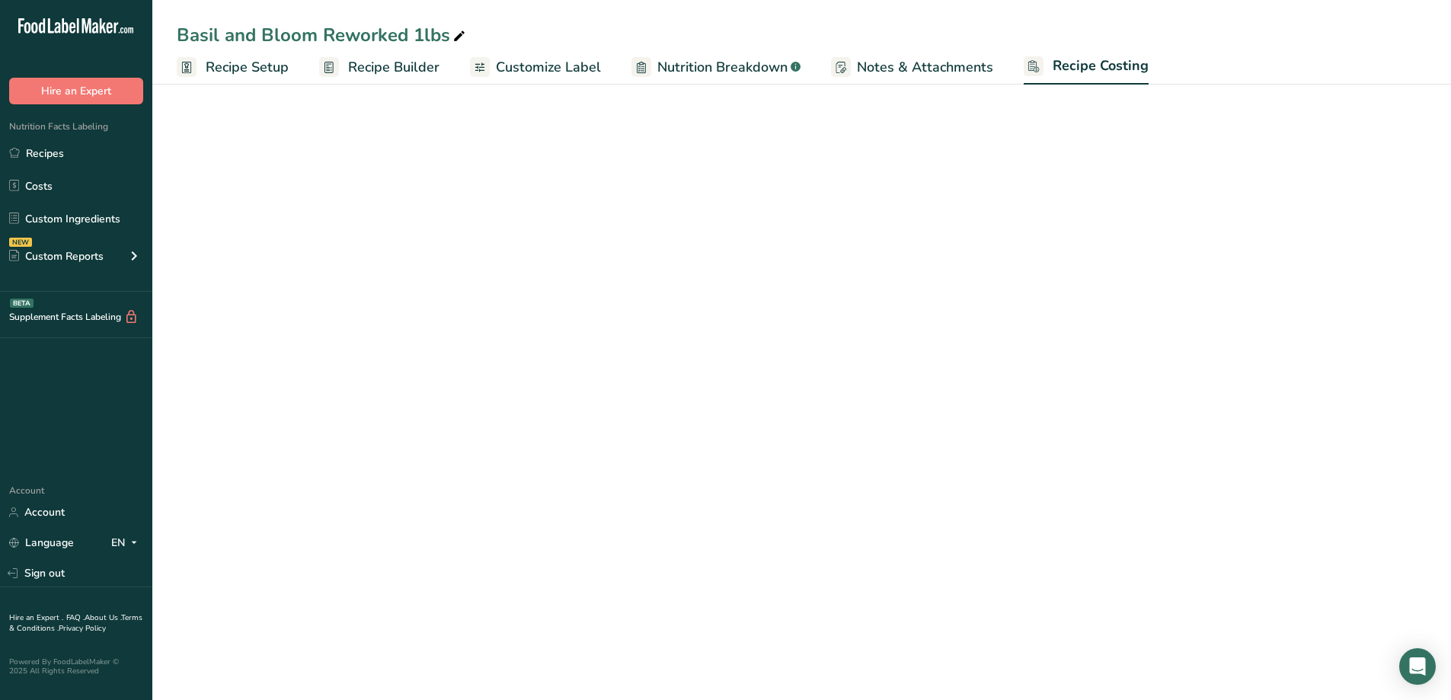
select select "12"
